Goal: Information Seeking & Learning: Learn about a topic

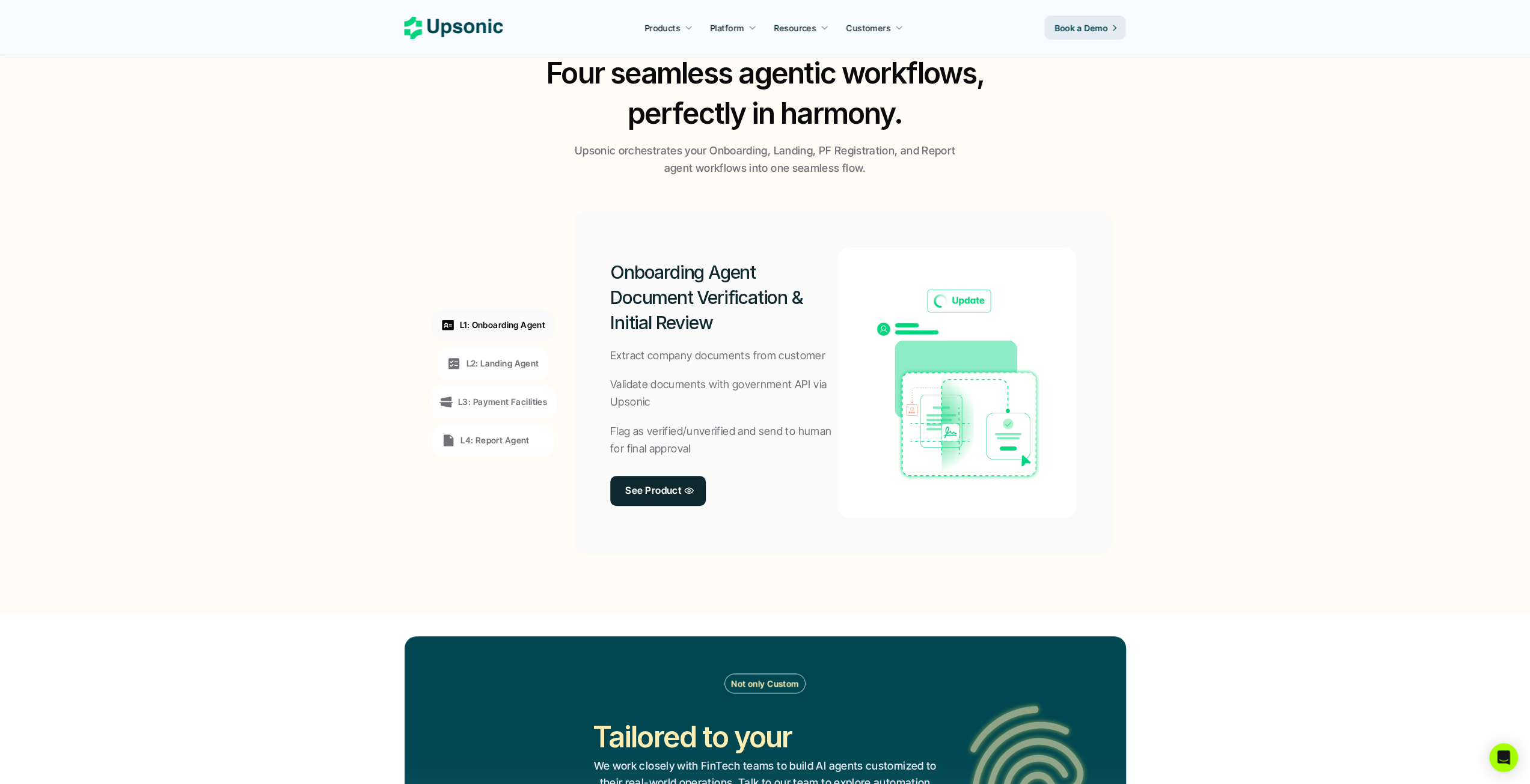
scroll to position [841, 0]
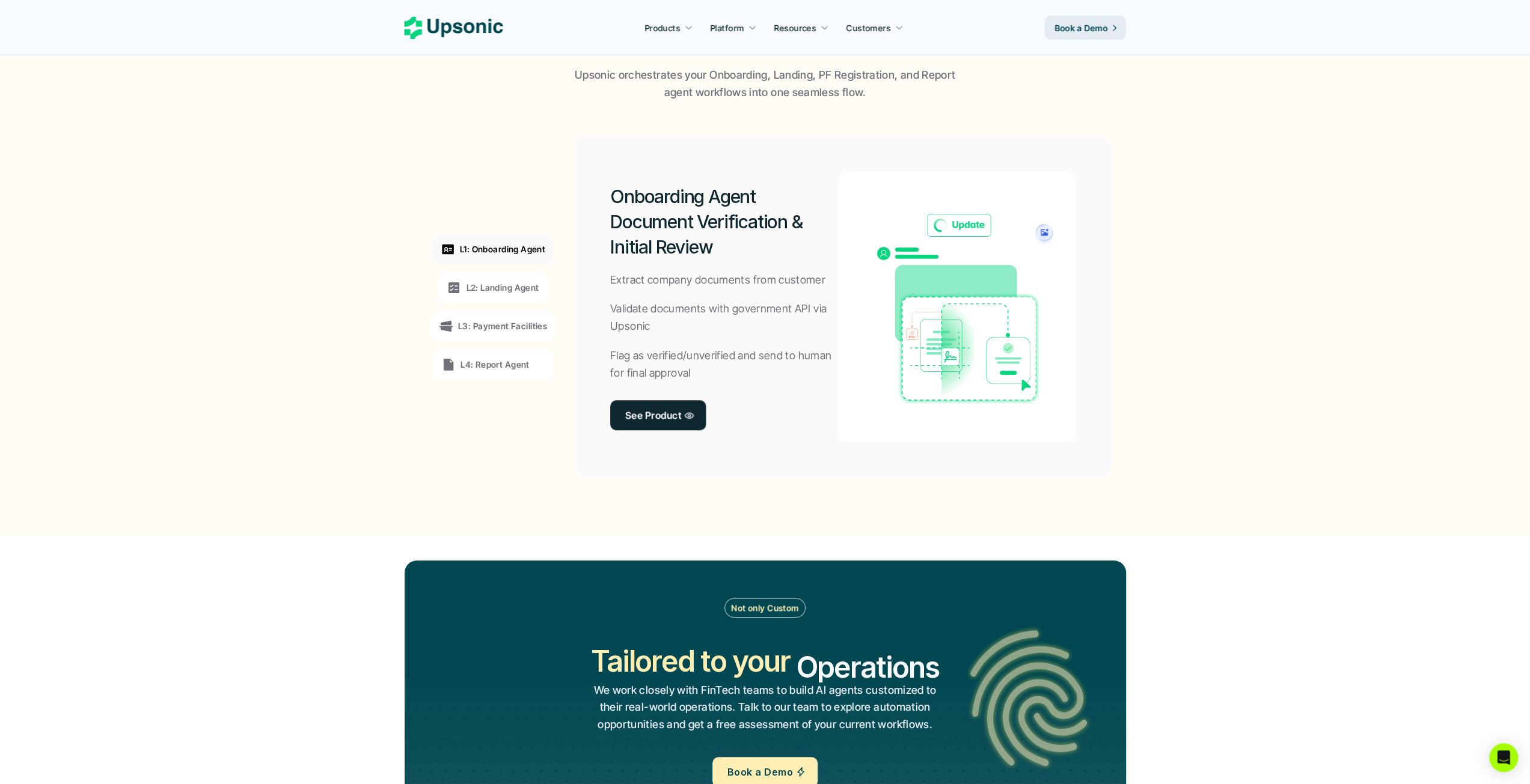
click at [519, 277] on div "L2: Landing Agent" at bounding box center [493, 288] width 110 height 33
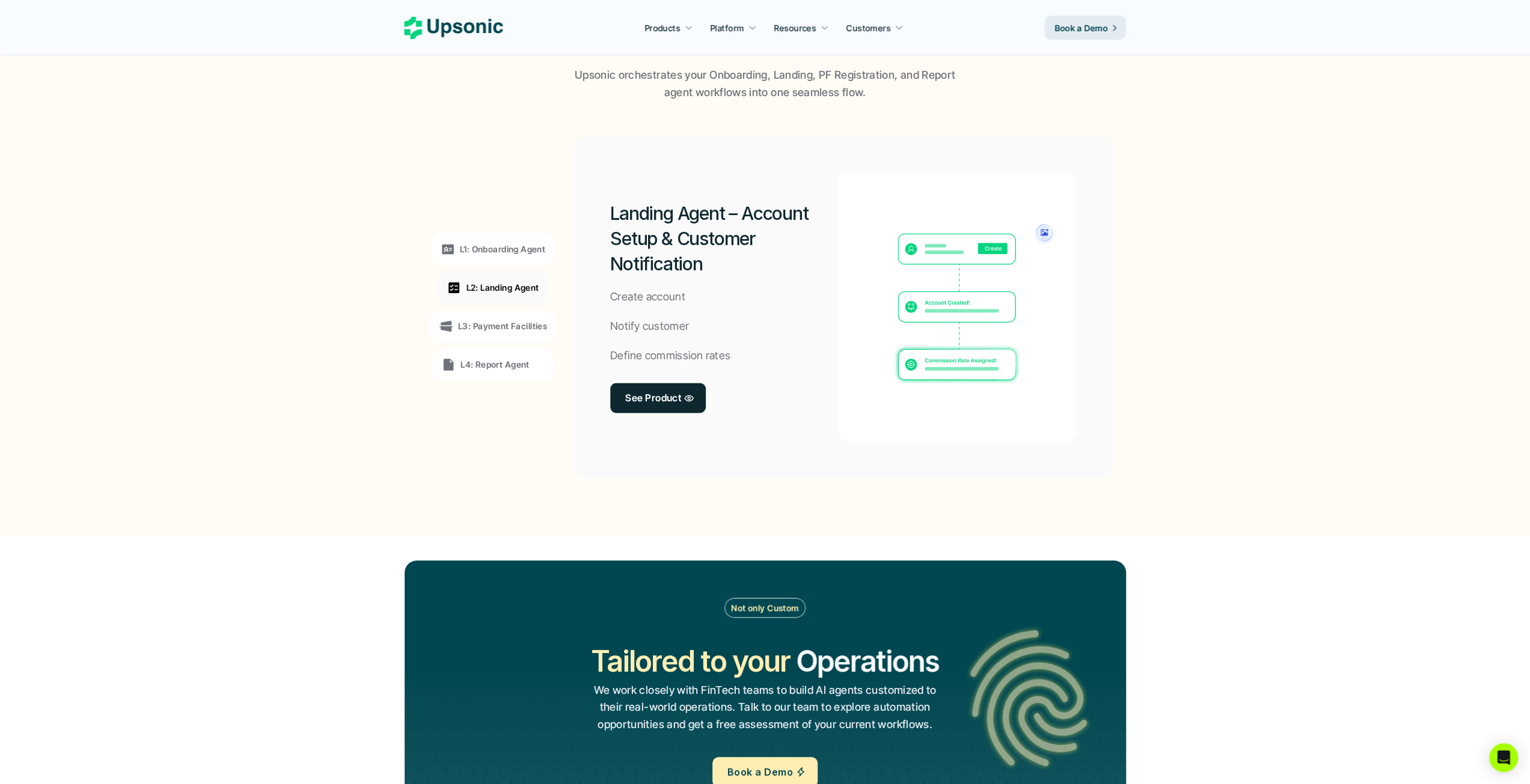
click at [499, 327] on p "L3: Payment Facilities" at bounding box center [503, 326] width 89 height 12
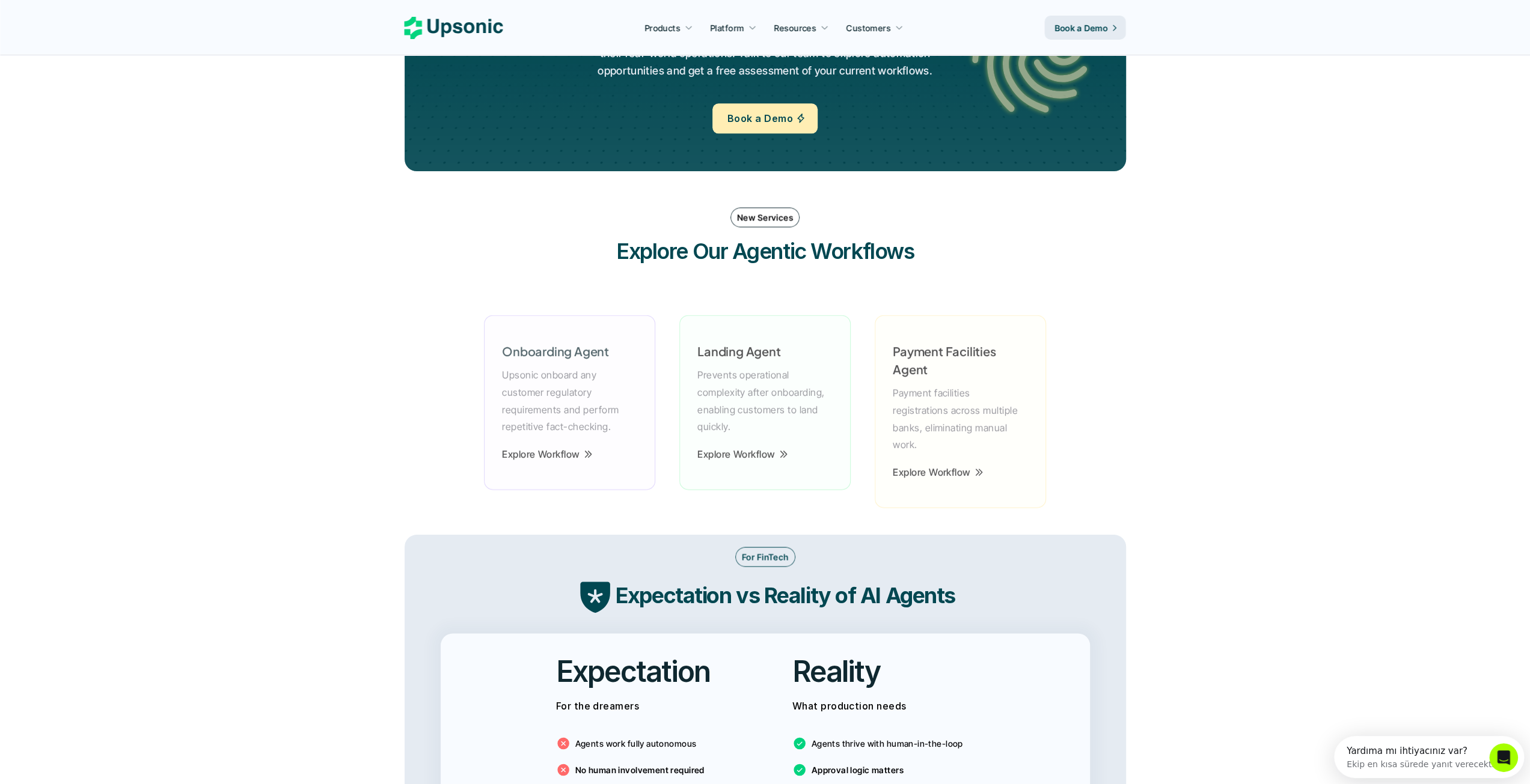
scroll to position [1502, 0]
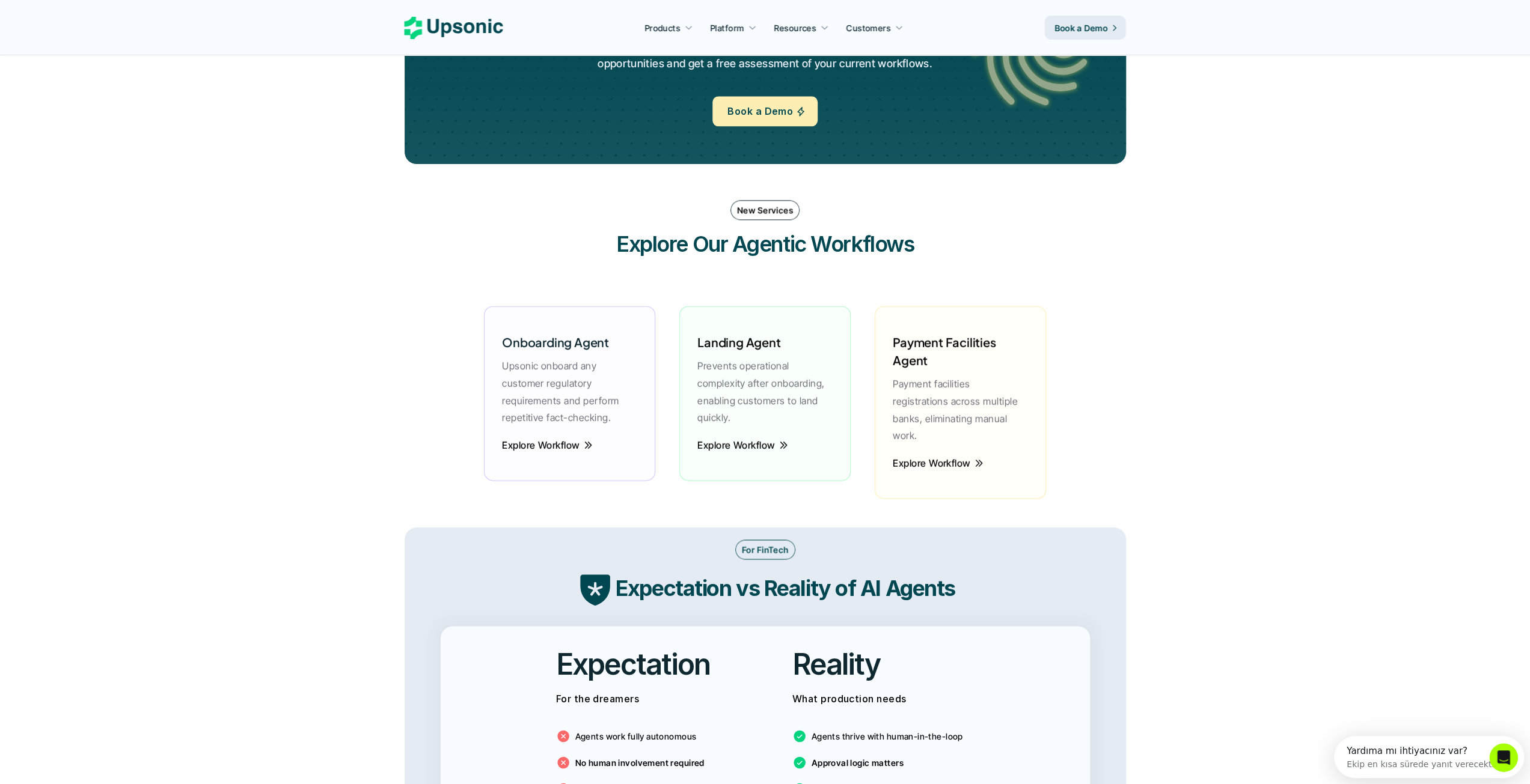
click at [724, 397] on p "Prevents operational complexity after onboarding, enabling customers to land qu…" at bounding box center [765, 391] width 135 height 69
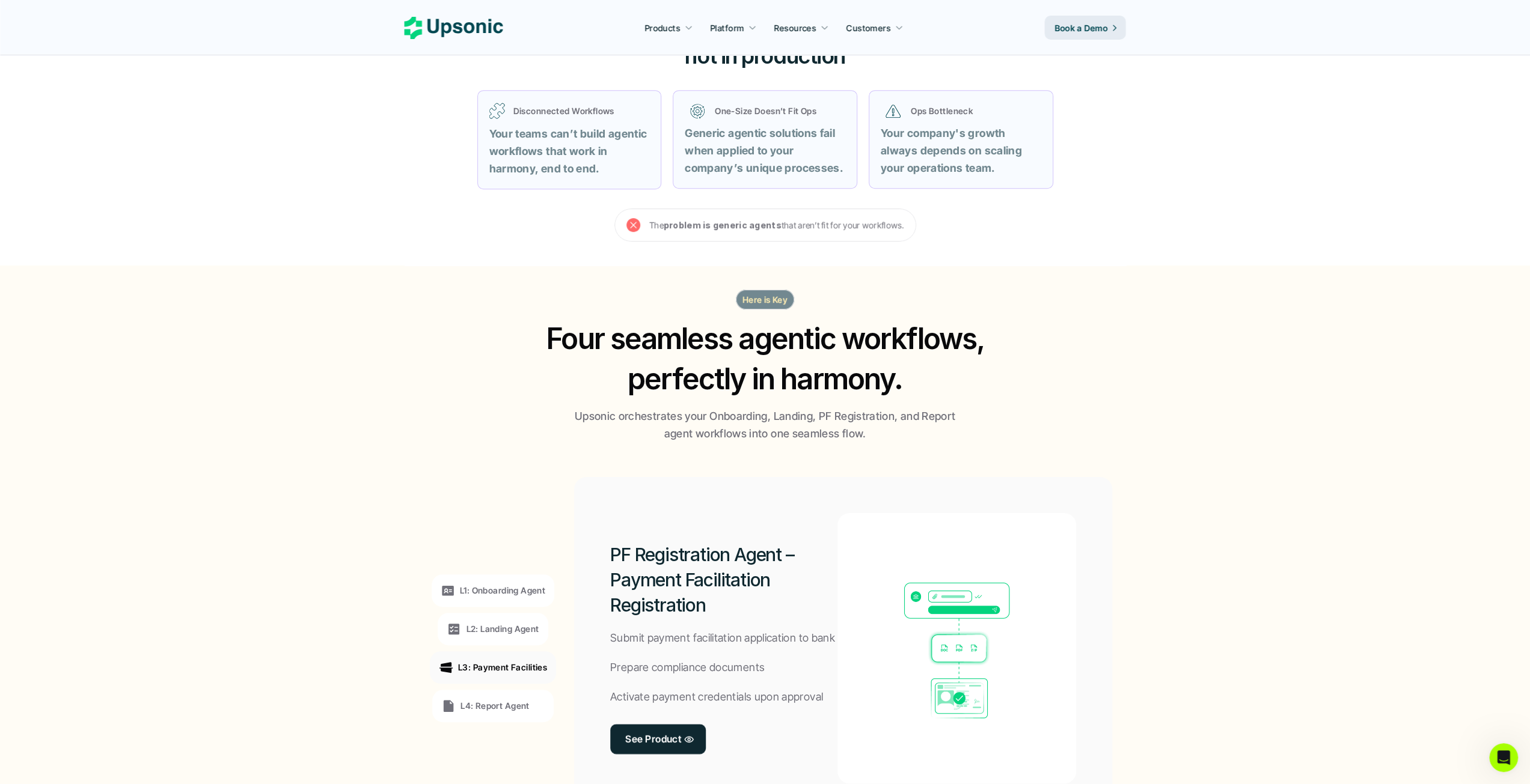
scroll to position [0, 0]
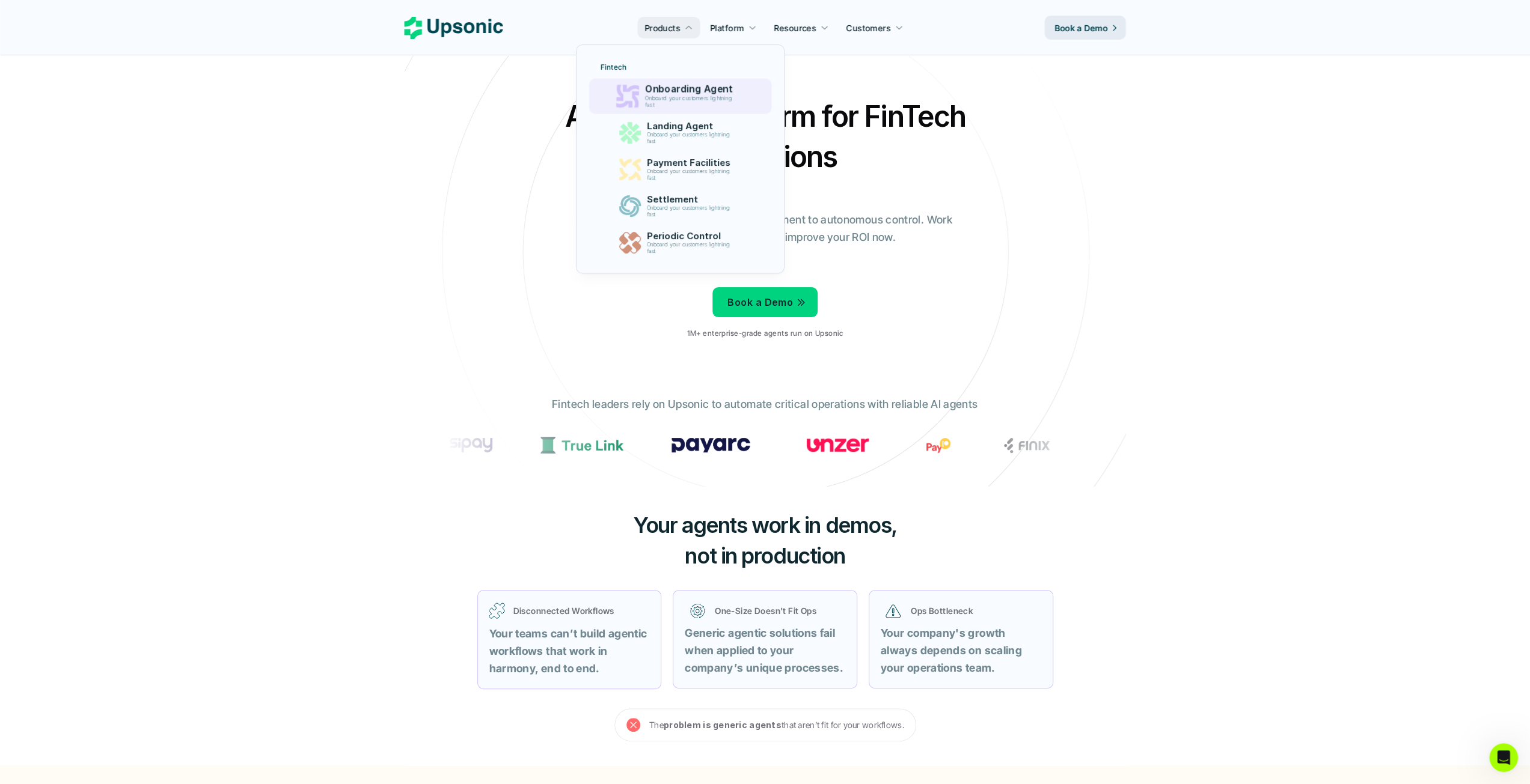
click at [684, 89] on p "Onboarding Agent" at bounding box center [691, 89] width 93 height 12
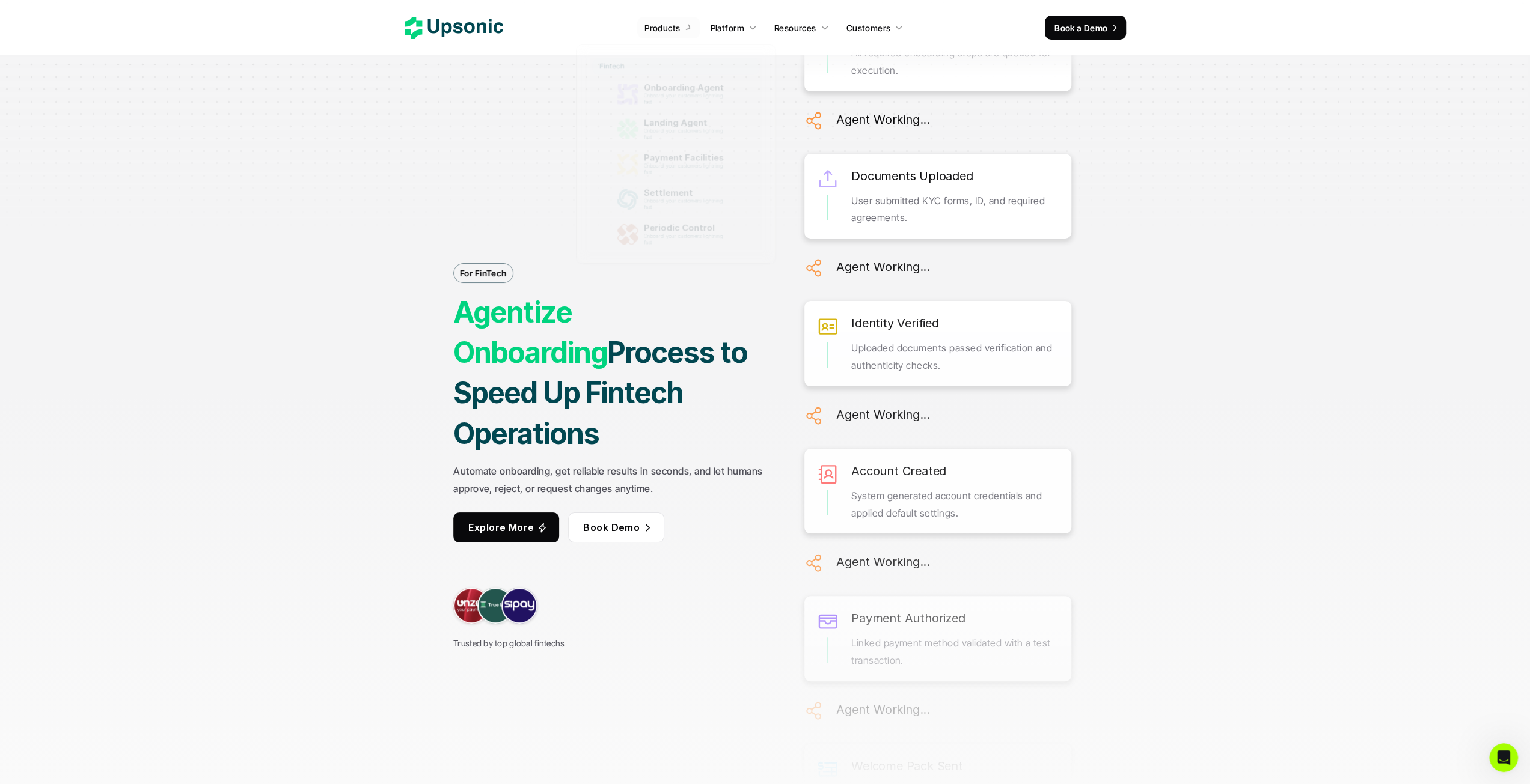
drag, startPoint x: 497, startPoint y: 116, endPoint x: 496, endPoint y: 110, distance: 6.1
click at [496, 114] on div "For FinTech Agentize Onboarding Process to Speed Up Fintech Operations Automate…" at bounding box center [765, 392] width 902 height 784
click at [487, 31] on icon at bounding box center [454, 28] width 99 height 22
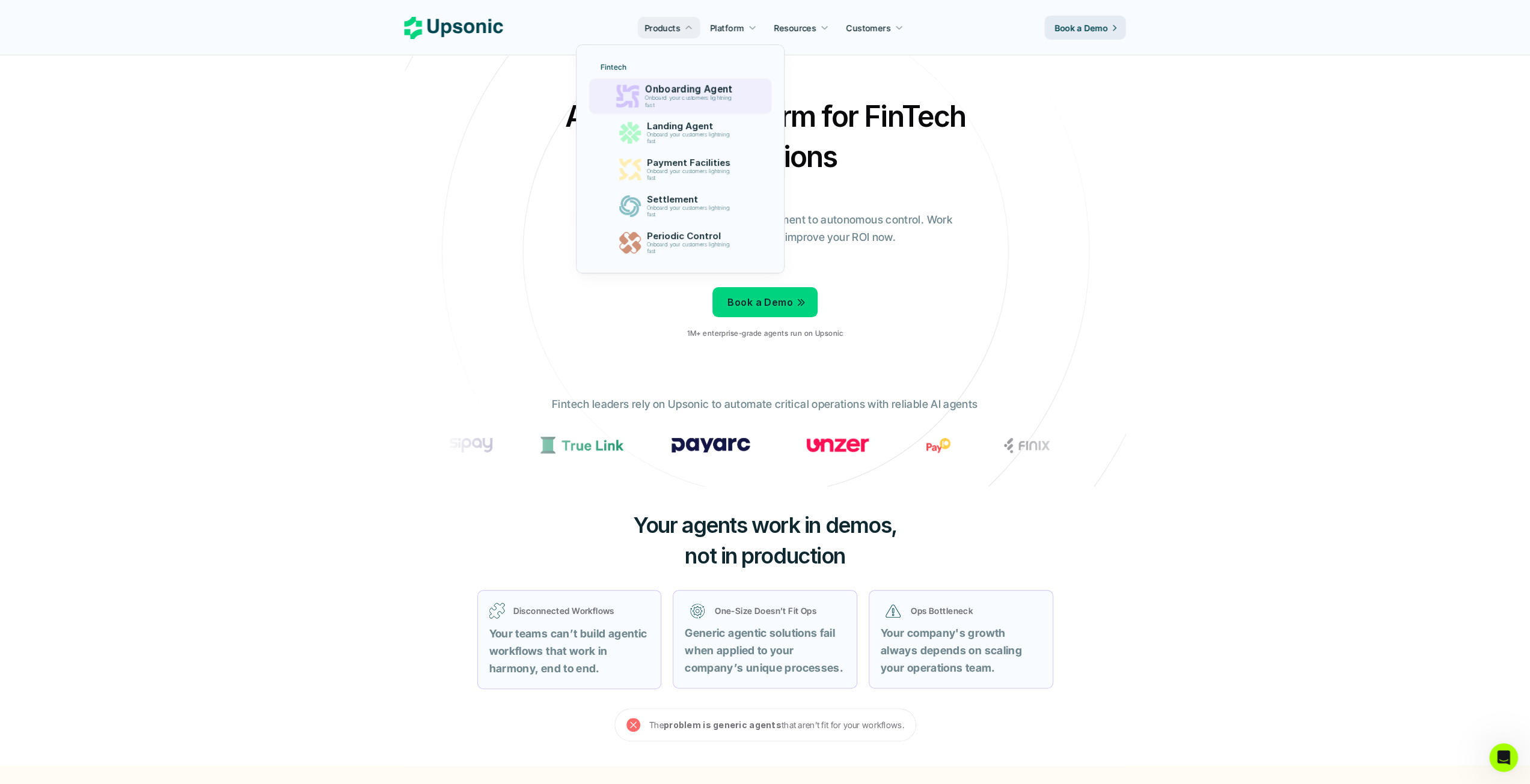
click at [707, 104] on p "Onboard your customers lightning fast" at bounding box center [691, 102] width 92 height 14
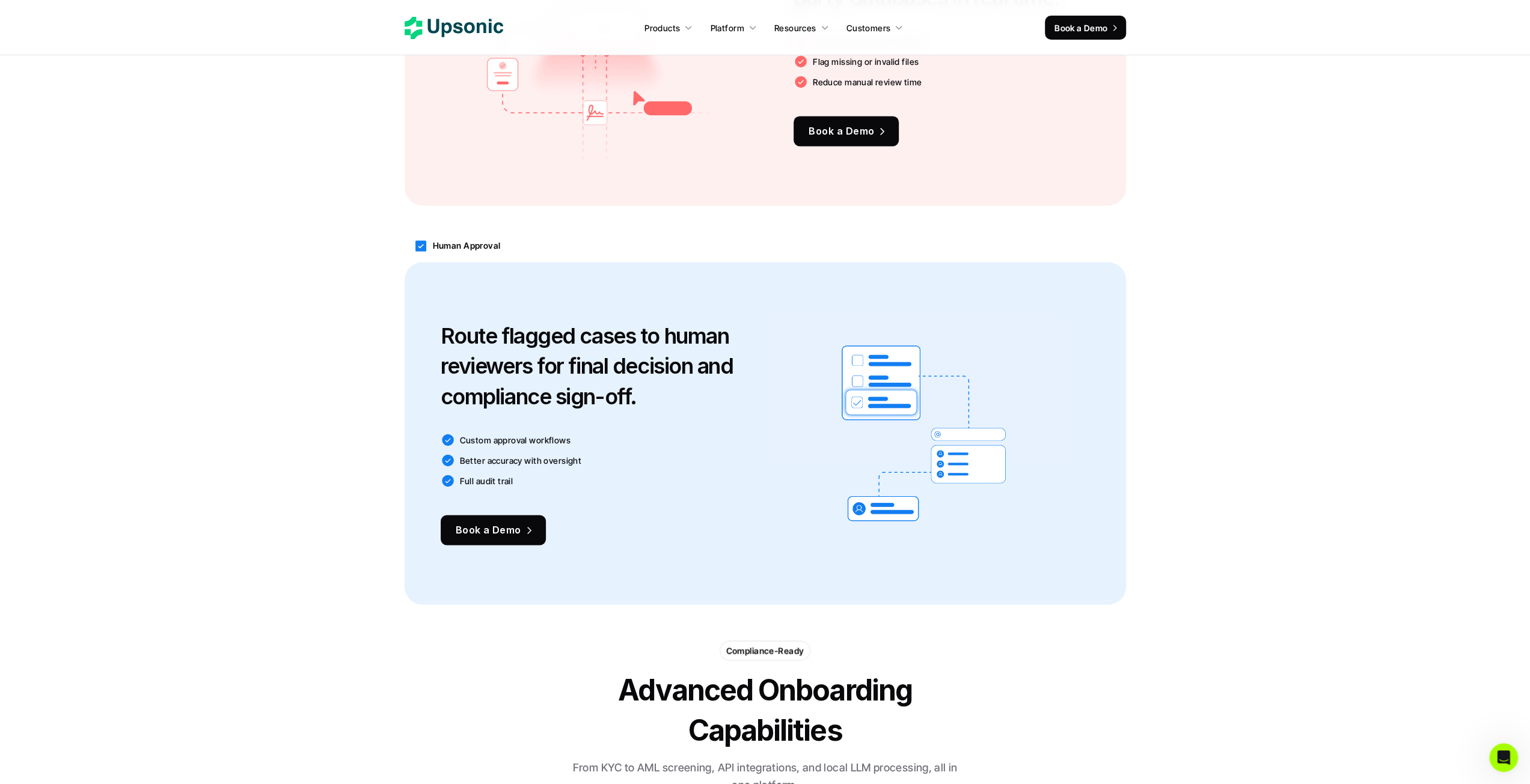
scroll to position [1742, 0]
